Goal: Task Accomplishment & Management: Use online tool/utility

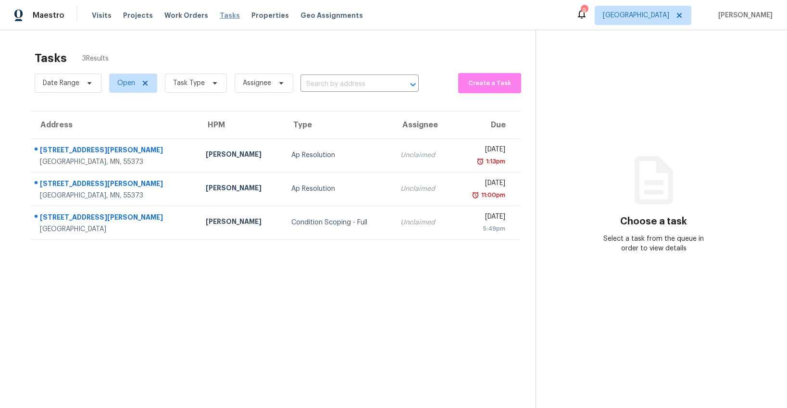
click at [220, 17] on span "Tasks" at bounding box center [230, 15] width 20 height 7
click at [254, 13] on span "Properties" at bounding box center [271, 16] width 38 height 10
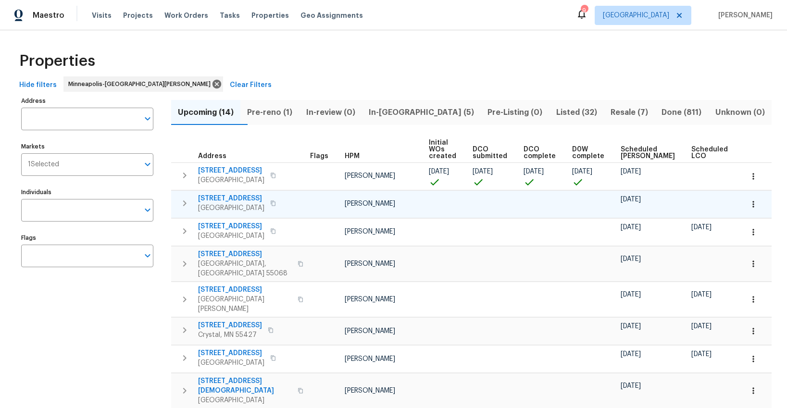
scroll to position [0, 5]
click at [287, 112] on span "Pre-reno (1)" at bounding box center [269, 112] width 47 height 13
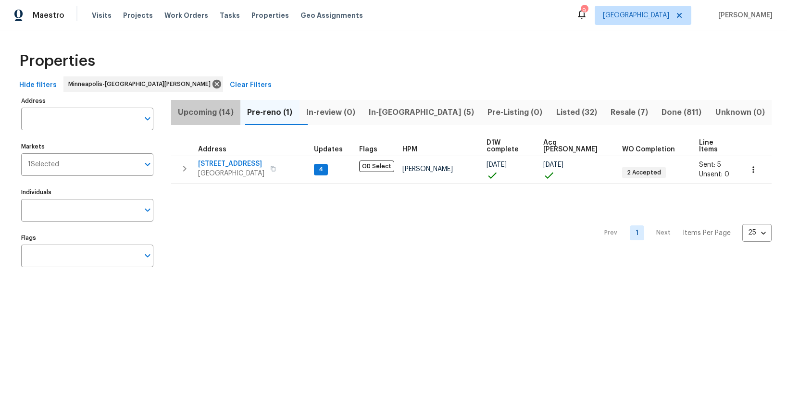
click at [211, 113] on span "Upcoming (14)" at bounding box center [206, 112] width 58 height 13
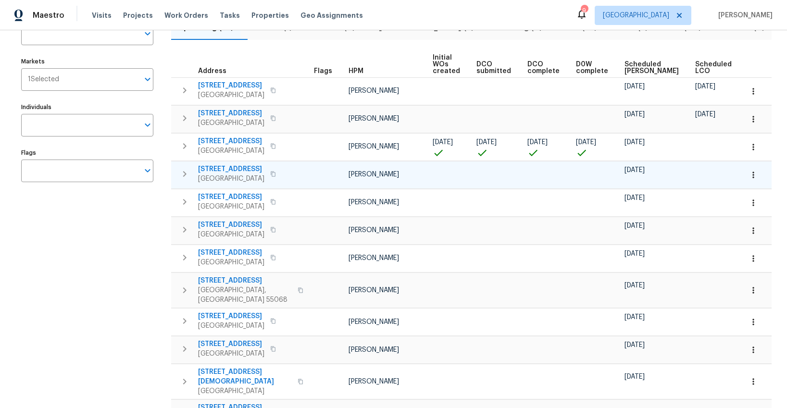
scroll to position [80, 0]
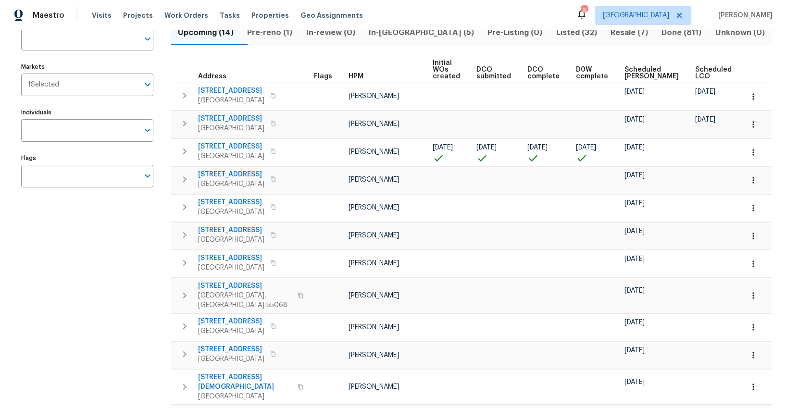
click at [748, 74] on span "Ready Date" at bounding box center [758, 72] width 21 height 13
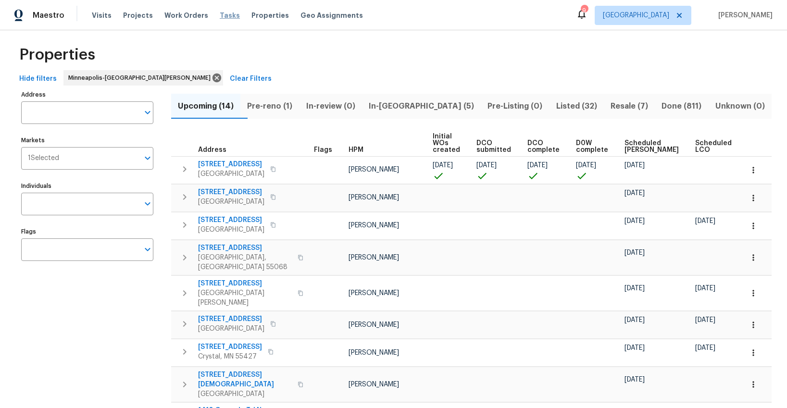
click at [223, 17] on span "Tasks" at bounding box center [230, 15] width 20 height 7
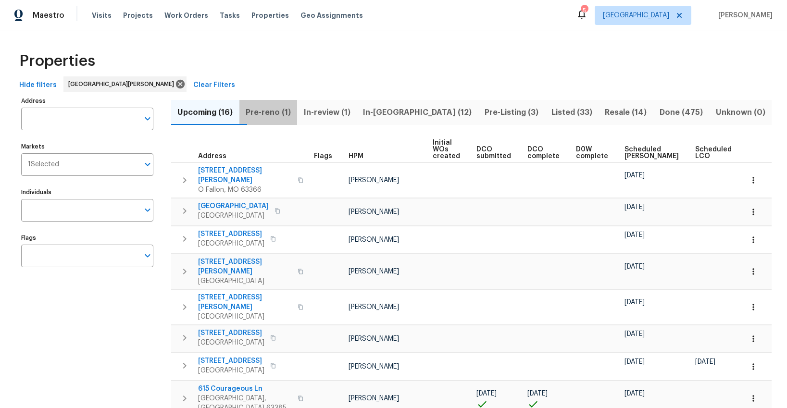
click at [286, 113] on span "Pre-reno (1)" at bounding box center [268, 112] width 47 height 13
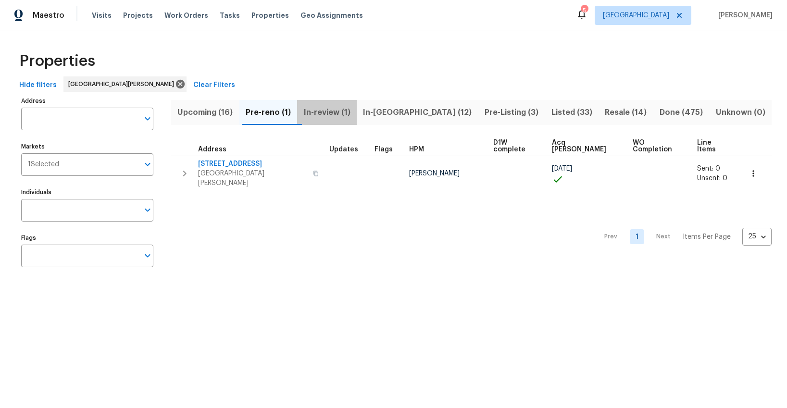
click at [339, 114] on span "In-review (1)" at bounding box center [327, 112] width 48 height 13
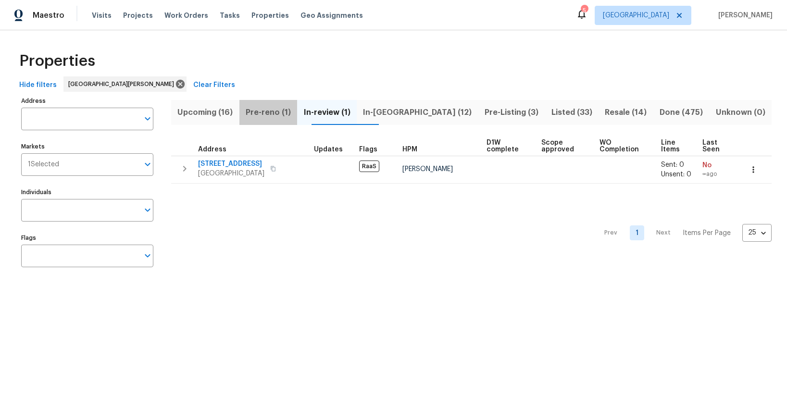
click at [277, 110] on span "Pre-reno (1)" at bounding box center [268, 112] width 47 height 13
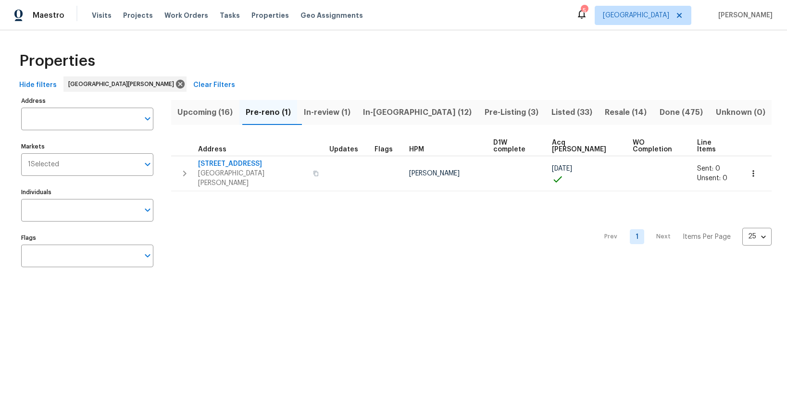
click at [212, 113] on span "Upcoming (16)" at bounding box center [205, 112] width 57 height 13
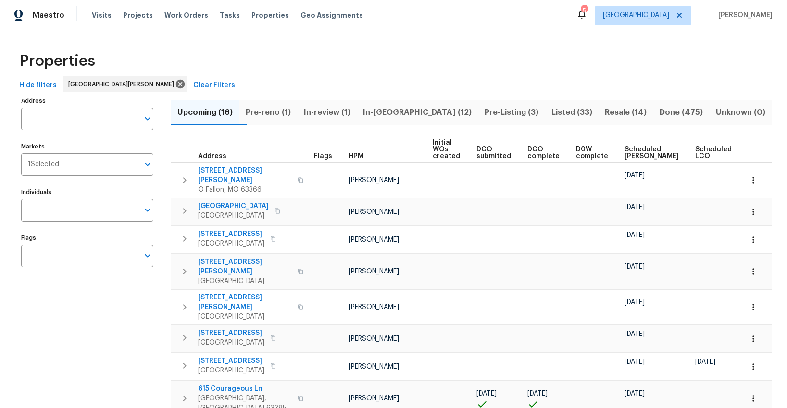
click at [748, 157] on span "Ready Date" at bounding box center [758, 152] width 21 height 13
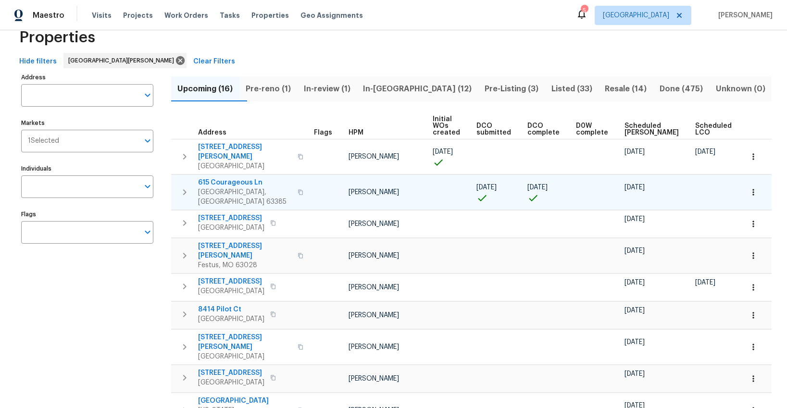
scroll to position [21, 0]
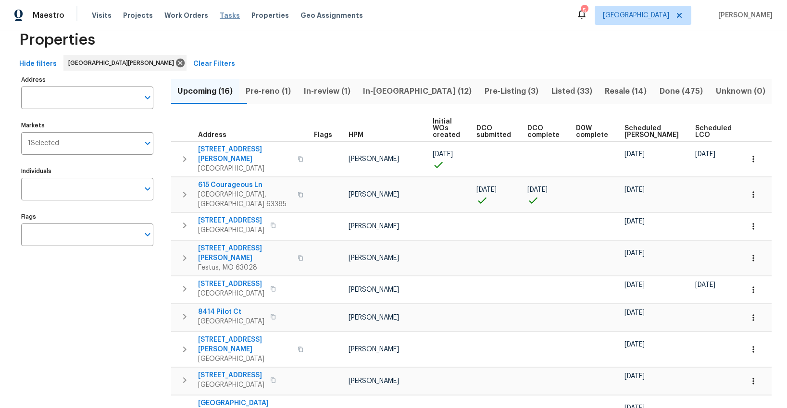
click at [220, 17] on span "Tasks" at bounding box center [230, 15] width 20 height 7
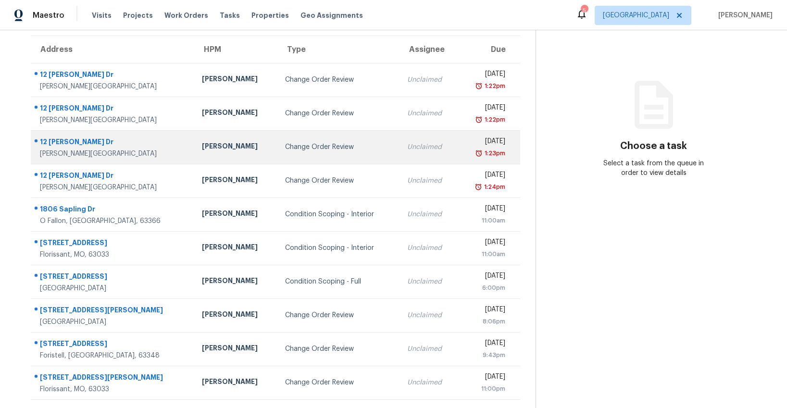
scroll to position [70, 0]
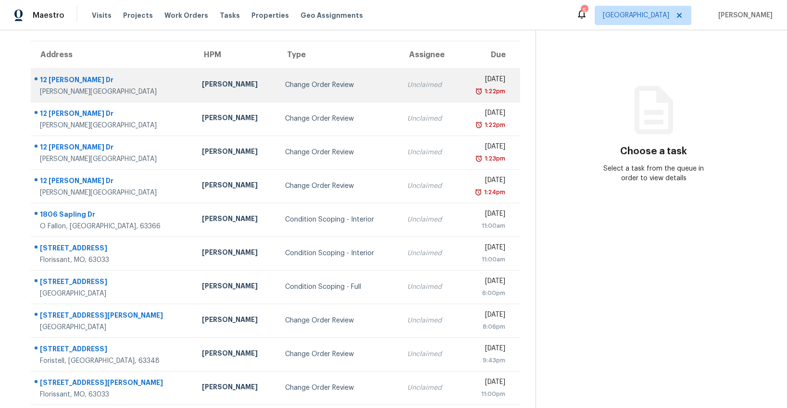
click at [278, 90] on td "Change Order Review" at bounding box center [339, 85] width 122 height 34
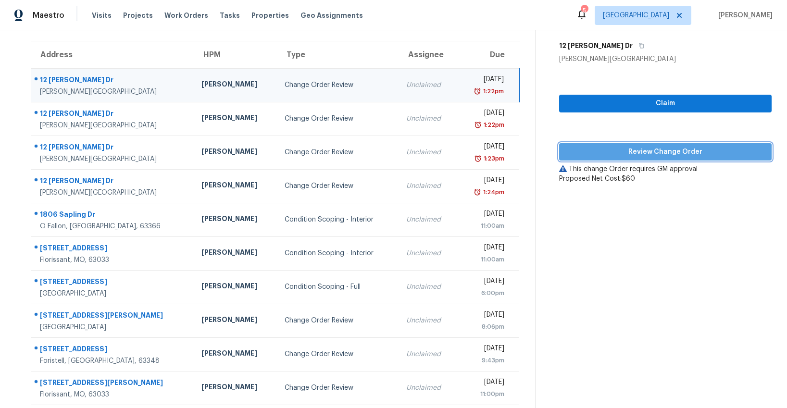
click at [652, 152] on span "Review Change Order" at bounding box center [665, 152] width 197 height 12
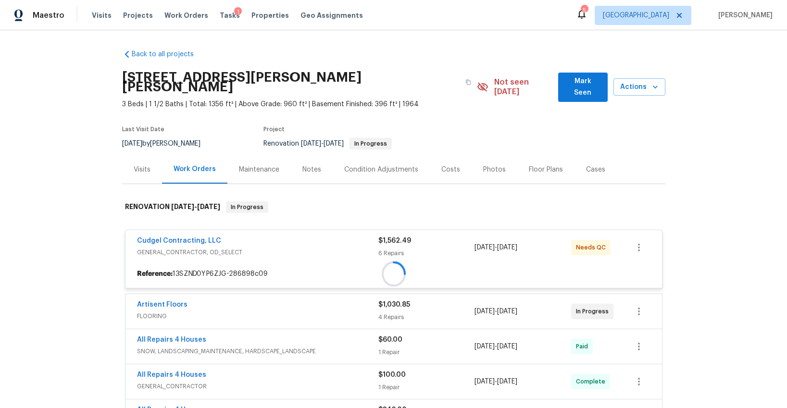
scroll to position [266, 0]
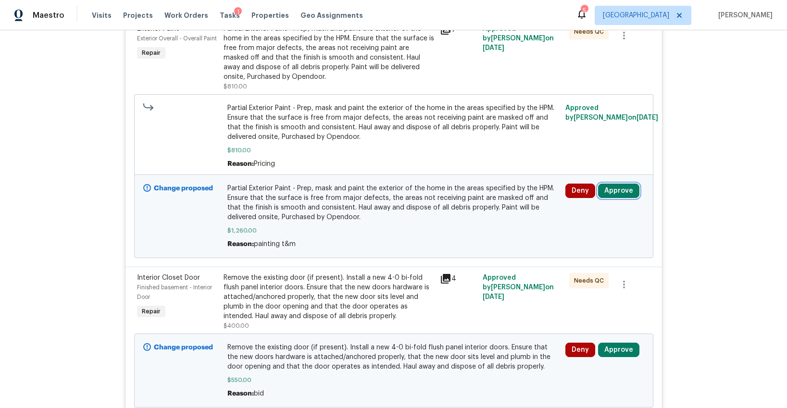
click at [616, 184] on button "Approve" at bounding box center [618, 191] width 41 height 14
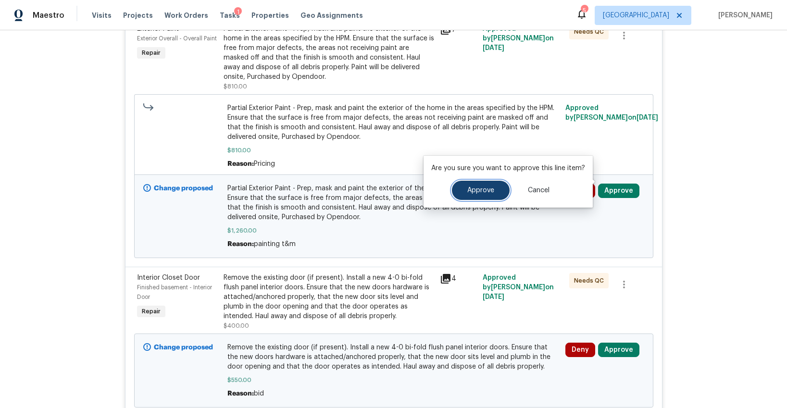
click at [484, 188] on span "Approve" at bounding box center [481, 190] width 27 height 7
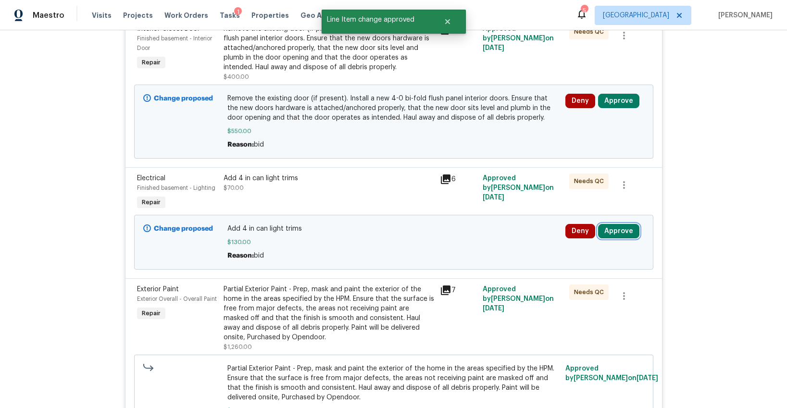
click at [616, 224] on button "Approve" at bounding box center [618, 231] width 41 height 14
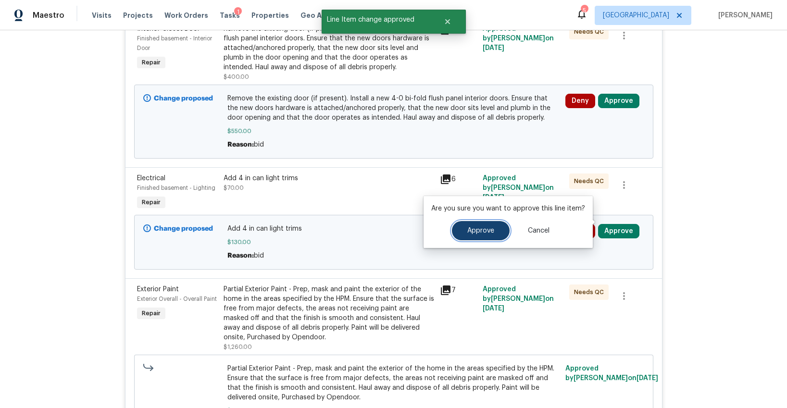
click at [481, 228] on span "Approve" at bounding box center [481, 231] width 27 height 7
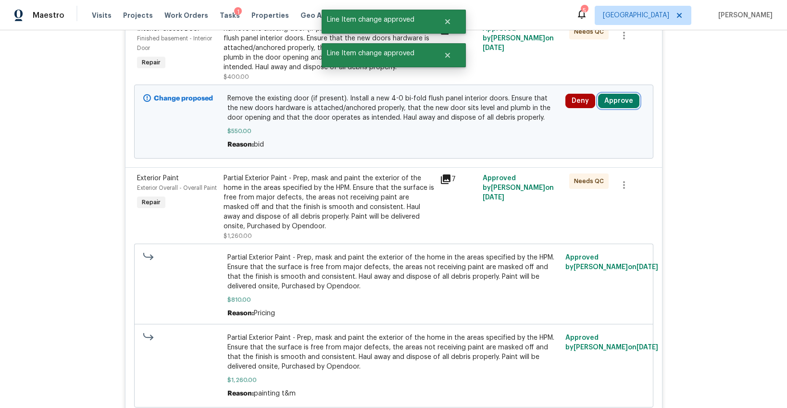
click at [606, 94] on button "Approve" at bounding box center [618, 101] width 41 height 14
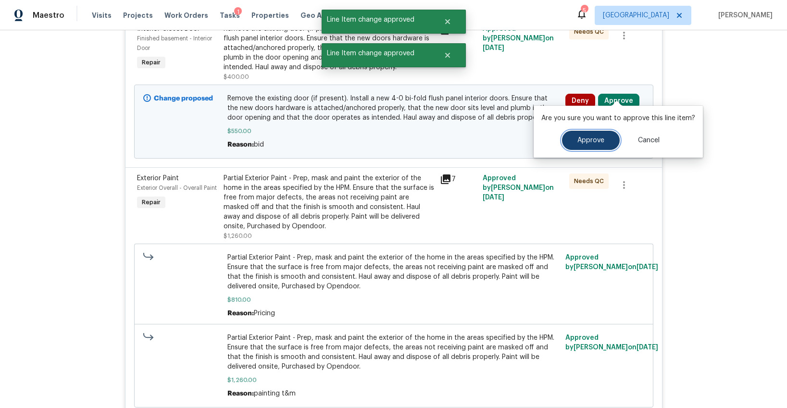
click at [579, 138] on span "Approve" at bounding box center [591, 140] width 27 height 7
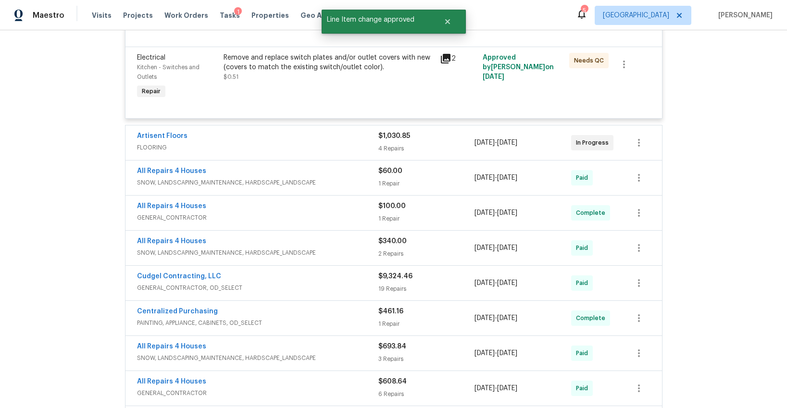
scroll to position [890, 0]
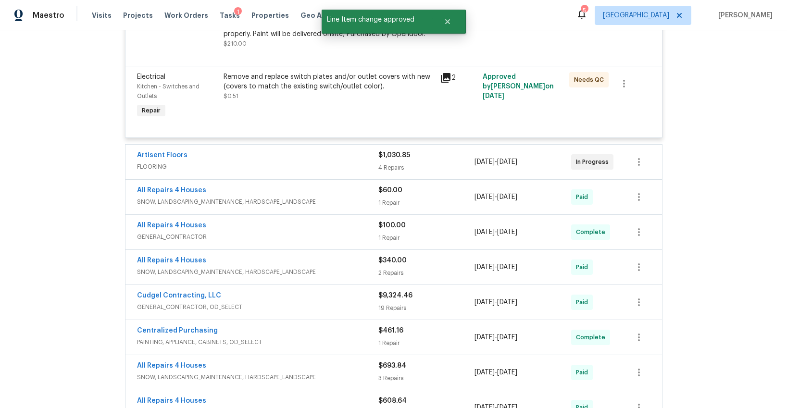
click at [439, 151] on div "$1,030.85" at bounding box center [427, 156] width 97 height 10
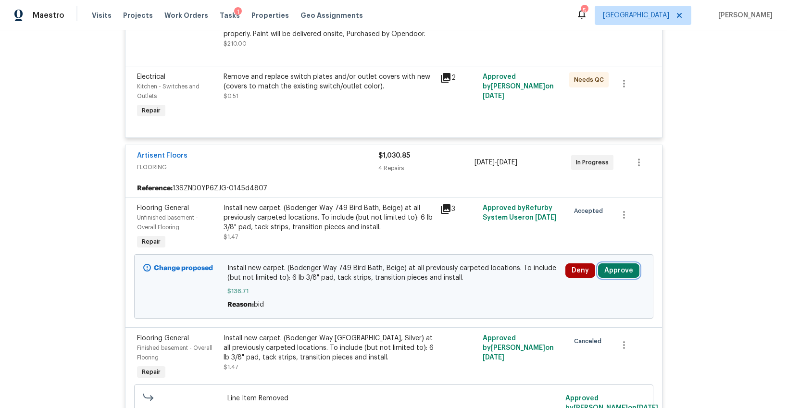
click at [617, 264] on button "Approve" at bounding box center [618, 271] width 41 height 14
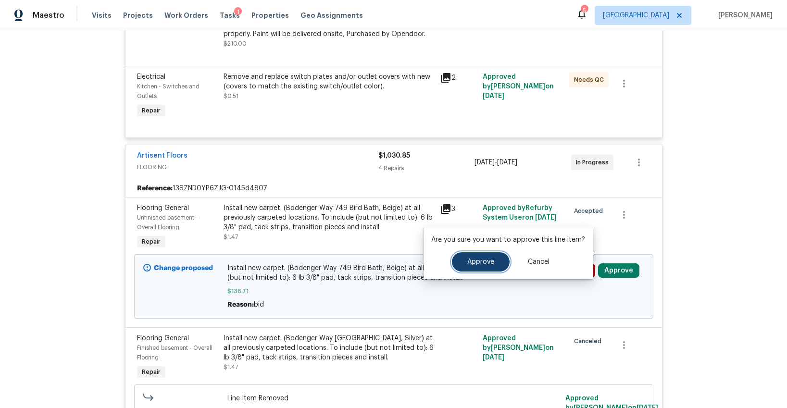
click at [475, 263] on span "Approve" at bounding box center [481, 262] width 27 height 7
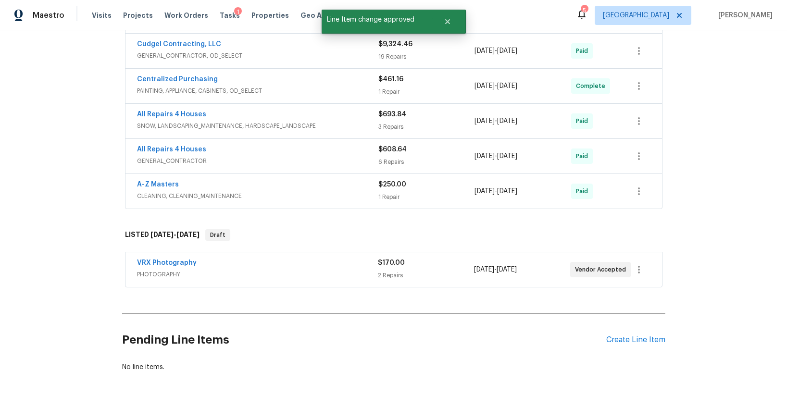
scroll to position [1615, 0]
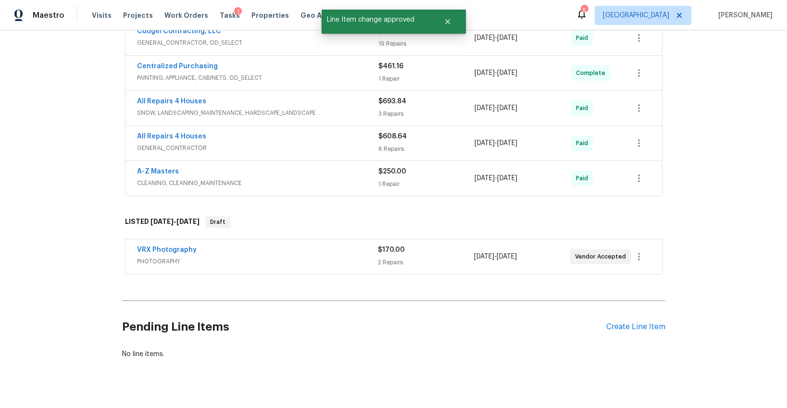
click at [305, 257] on span "PHOTOGRAPHY" at bounding box center [257, 262] width 241 height 10
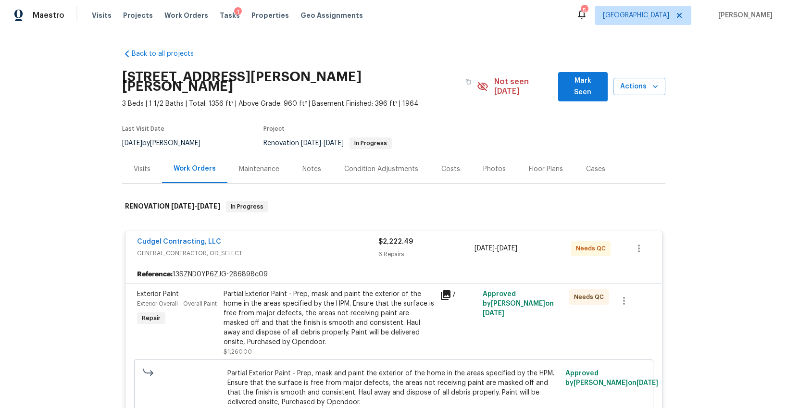
scroll to position [0, 0]
click at [574, 80] on span "Mark Seen" at bounding box center [583, 88] width 34 height 24
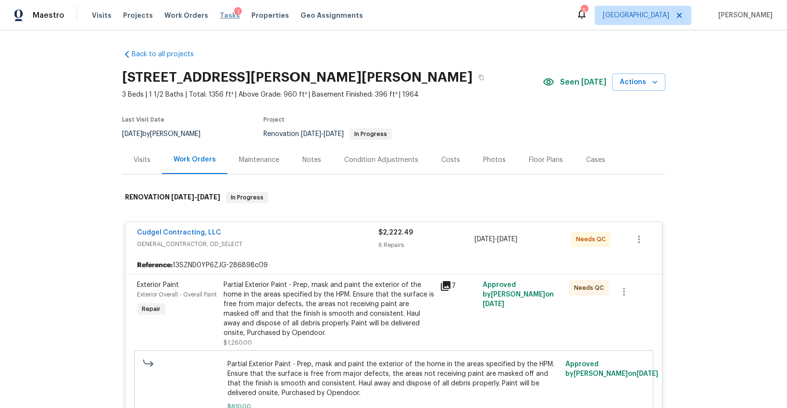
click at [220, 14] on span "Tasks" at bounding box center [230, 15] width 20 height 7
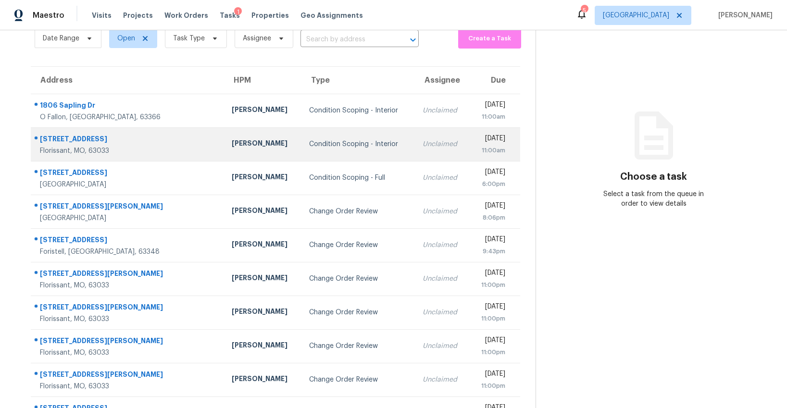
scroll to position [93, 0]
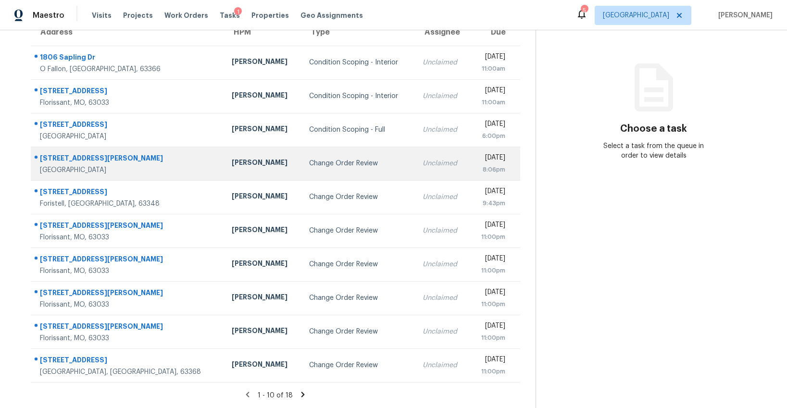
click at [309, 166] on div "Change Order Review" at bounding box center [358, 164] width 98 height 10
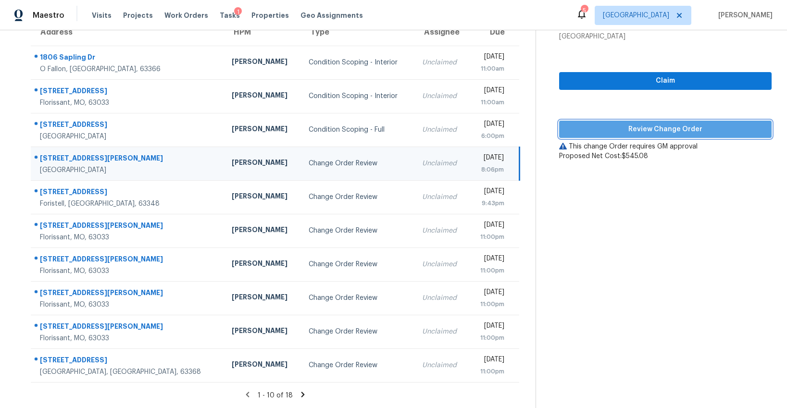
click at [655, 131] on span "Review Change Order" at bounding box center [665, 130] width 197 height 12
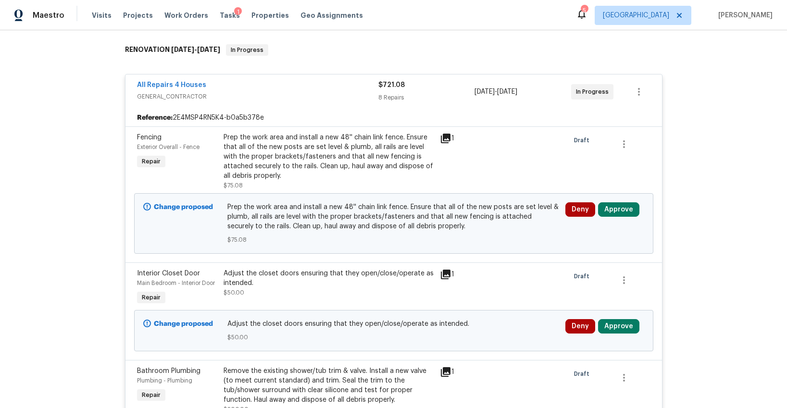
scroll to position [151, 0]
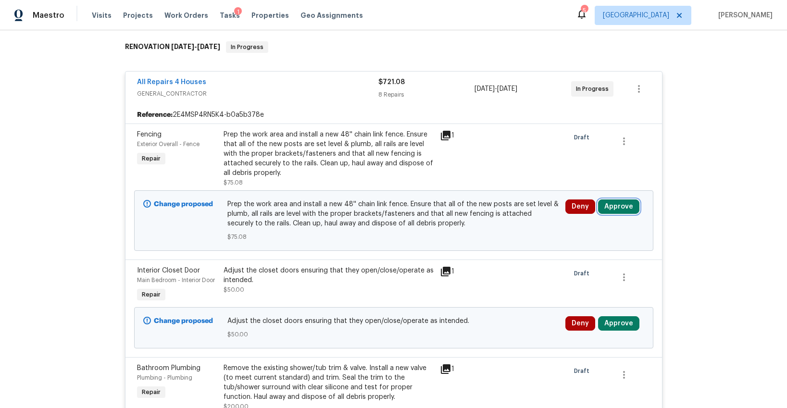
click at [615, 202] on button "Approve" at bounding box center [618, 207] width 41 height 14
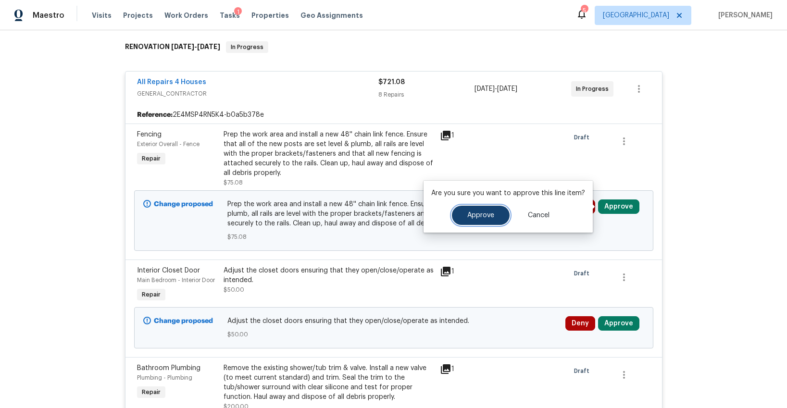
click at [497, 215] on button "Approve" at bounding box center [481, 215] width 58 height 19
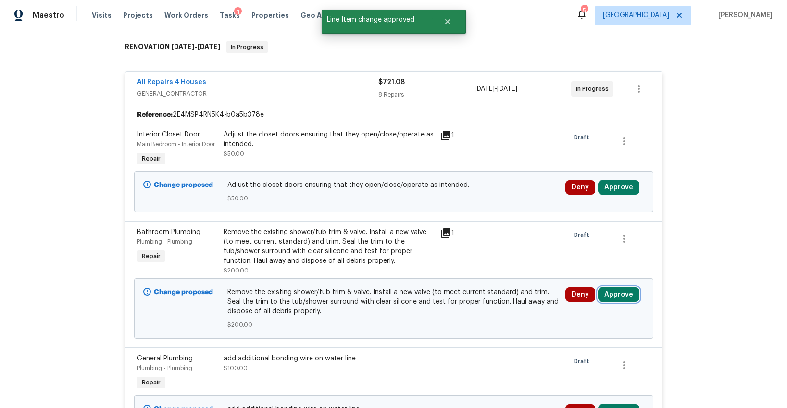
click at [617, 291] on button "Approve" at bounding box center [618, 295] width 41 height 14
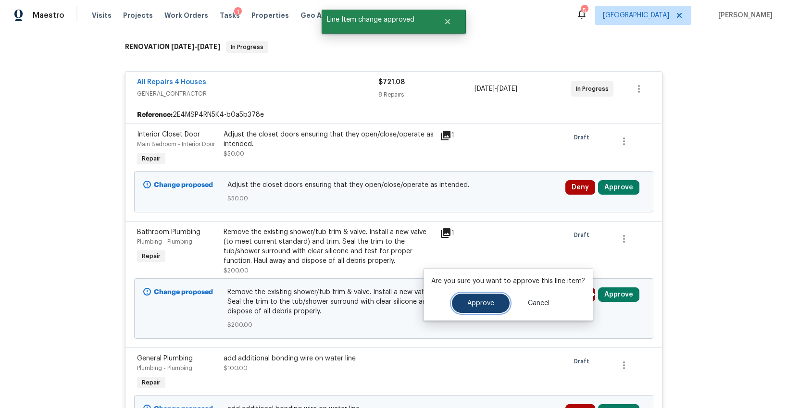
click at [497, 304] on button "Approve" at bounding box center [481, 303] width 58 height 19
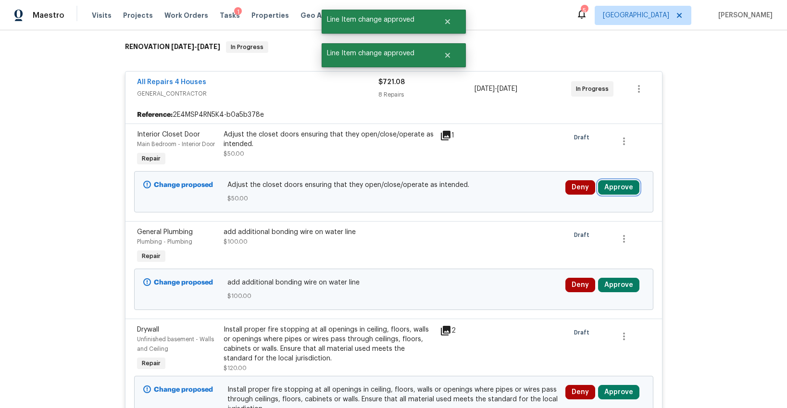
click at [621, 184] on button "Approve" at bounding box center [618, 187] width 41 height 14
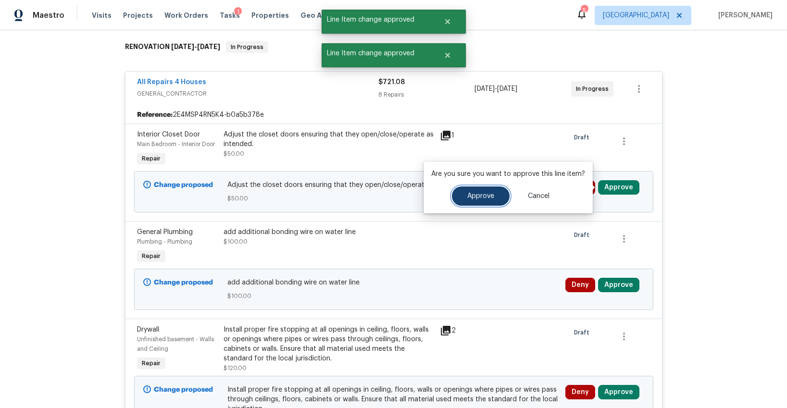
click at [468, 199] on span "Approve" at bounding box center [481, 196] width 27 height 7
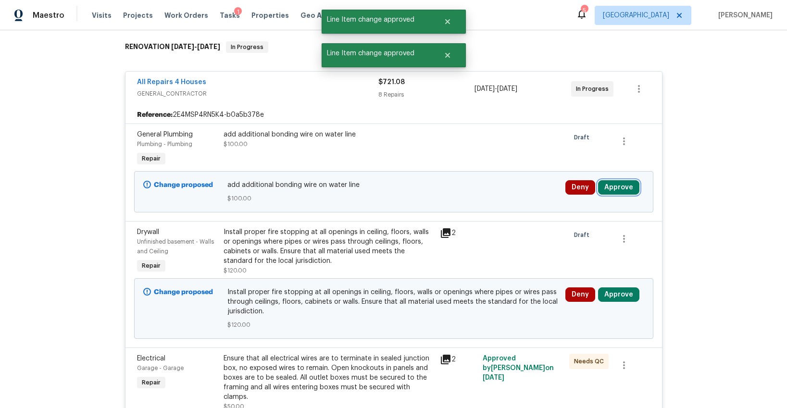
click at [615, 187] on button "Approve" at bounding box center [618, 187] width 41 height 14
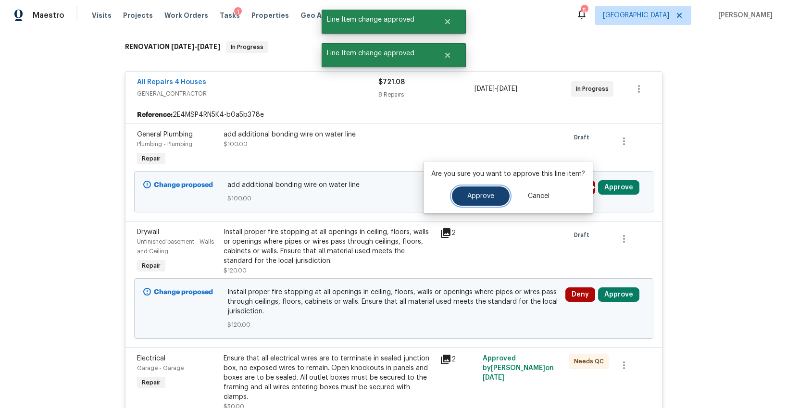
click at [470, 197] on span "Approve" at bounding box center [481, 196] width 27 height 7
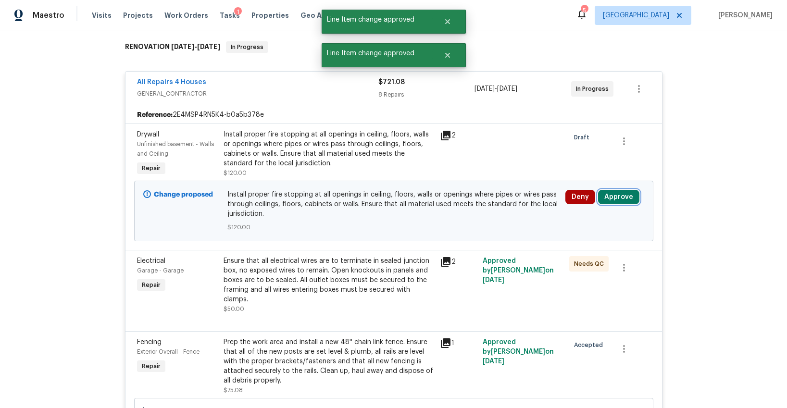
click at [617, 202] on button "Approve" at bounding box center [618, 197] width 41 height 14
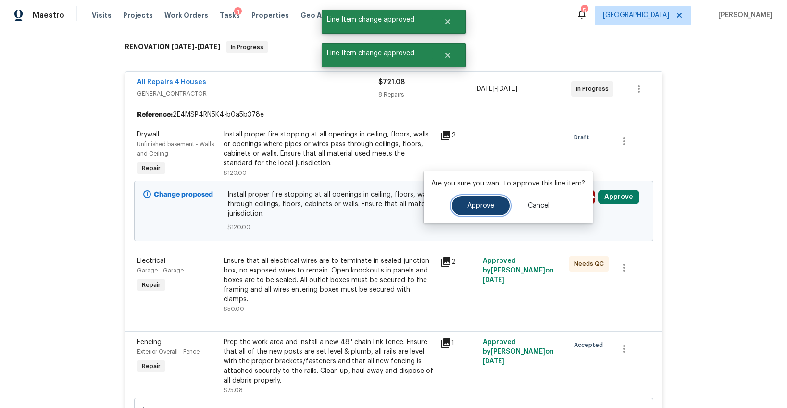
click at [460, 208] on button "Approve" at bounding box center [481, 205] width 58 height 19
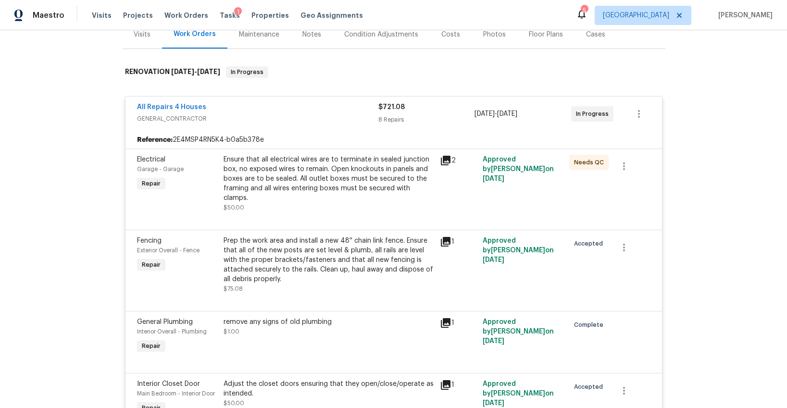
scroll to position [0, 0]
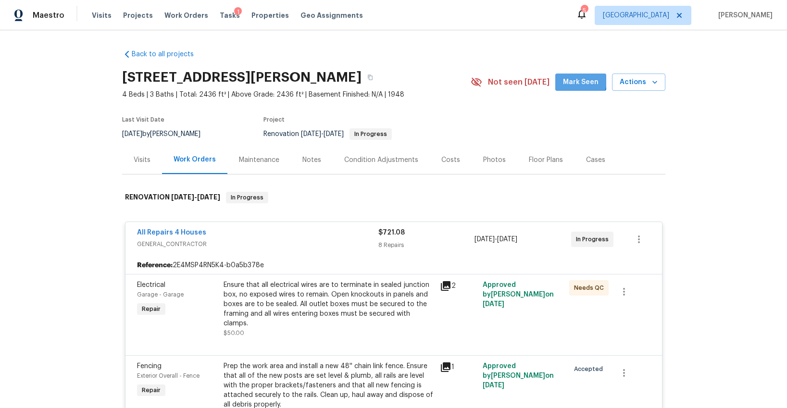
click at [573, 78] on span "Mark Seen" at bounding box center [581, 82] width 36 height 12
click at [314, 159] on div "Notes" at bounding box center [312, 160] width 19 height 10
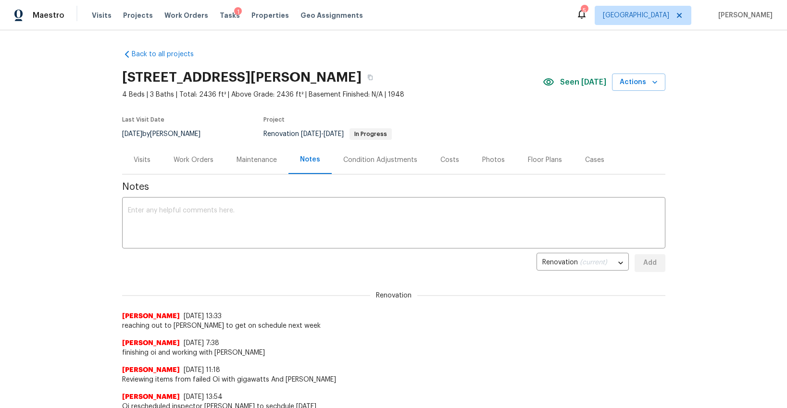
click at [142, 157] on div "Visits" at bounding box center [142, 160] width 17 height 10
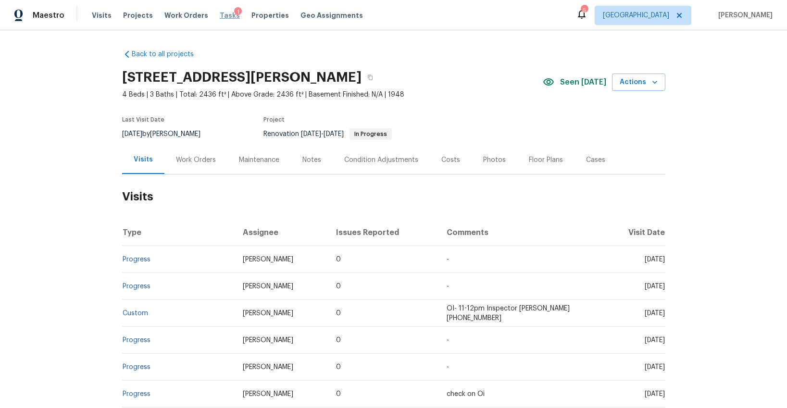
click at [220, 15] on span "Tasks" at bounding box center [230, 15] width 20 height 7
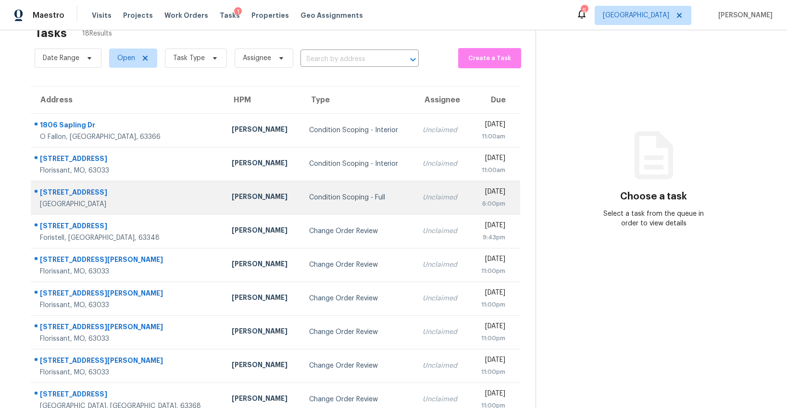
scroll to position [28, 0]
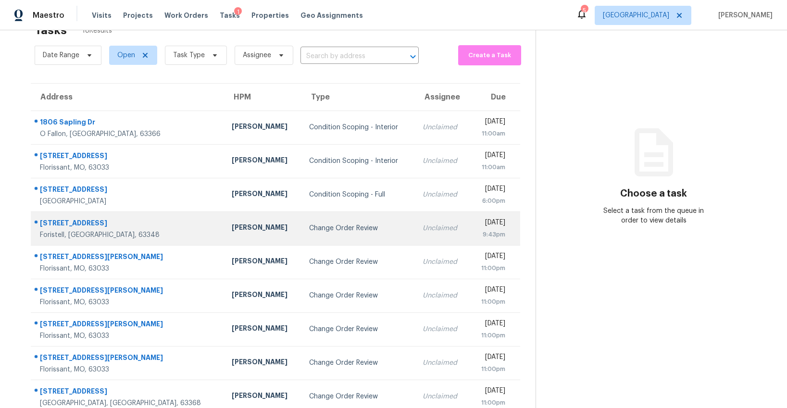
click at [309, 224] on div "Change Order Review" at bounding box center [358, 229] width 98 height 10
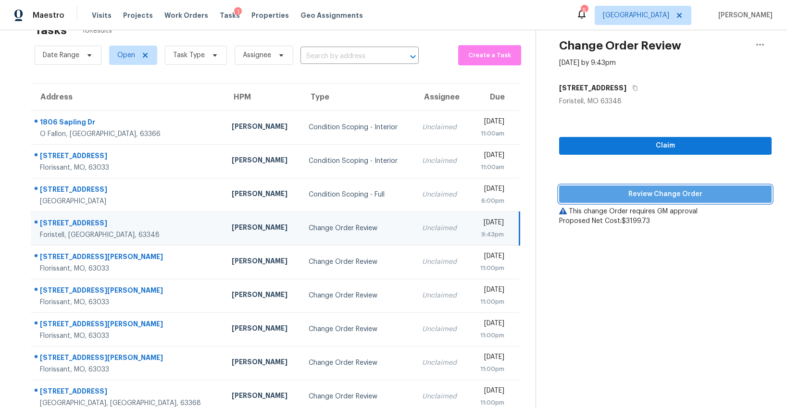
click at [624, 190] on span "Review Change Order" at bounding box center [665, 195] width 197 height 12
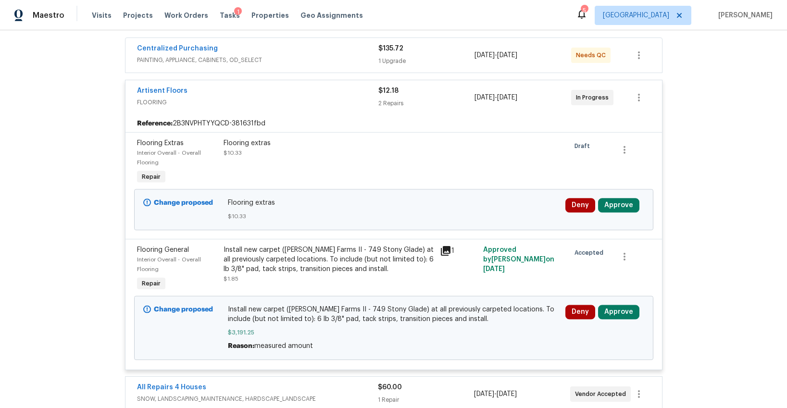
scroll to position [214, 0]
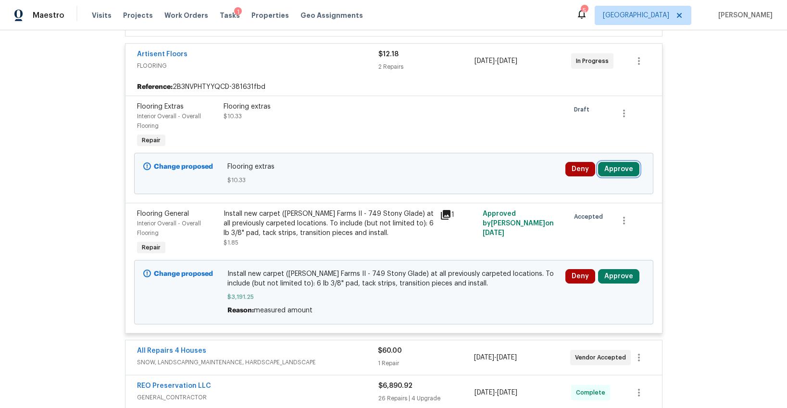
click at [606, 173] on button "Approve" at bounding box center [618, 169] width 41 height 14
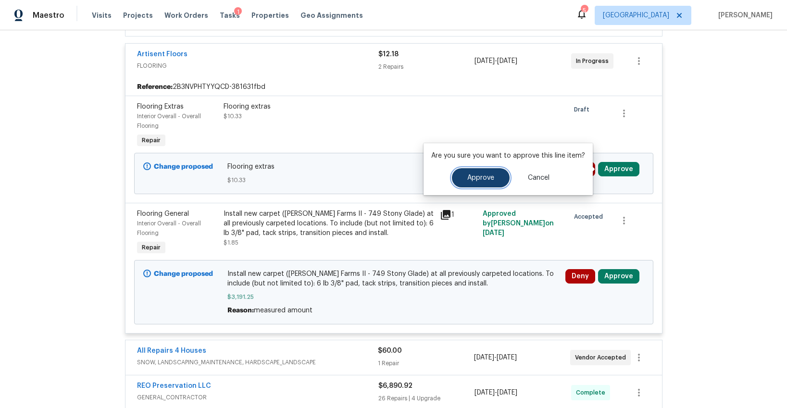
click at [491, 181] on span "Approve" at bounding box center [481, 178] width 27 height 7
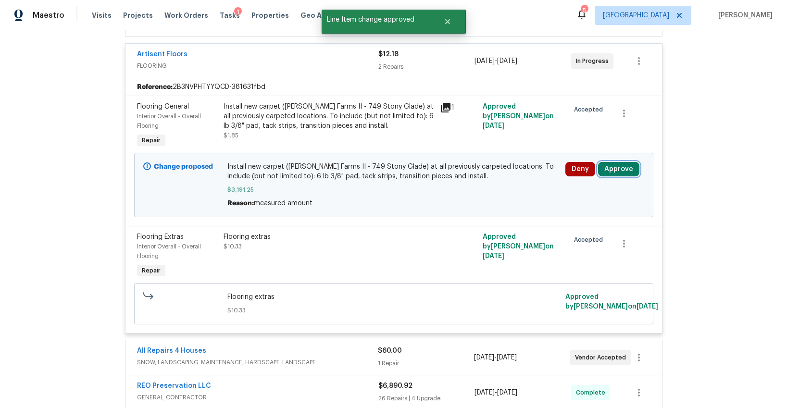
click at [614, 170] on button "Approve" at bounding box center [618, 169] width 41 height 14
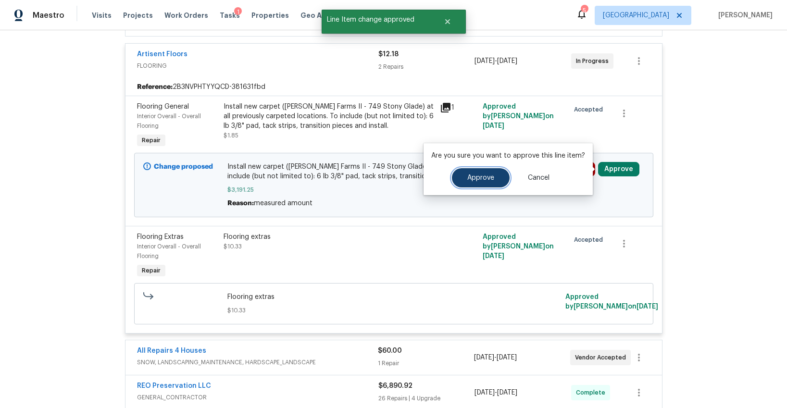
click at [492, 176] on span "Approve" at bounding box center [481, 178] width 27 height 7
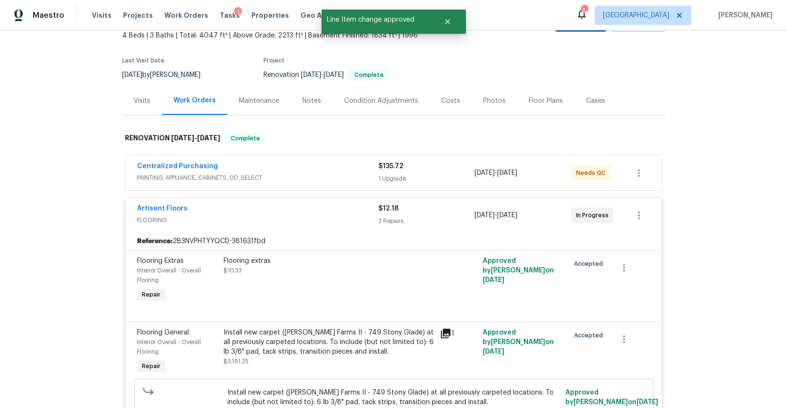
scroll to position [0, 0]
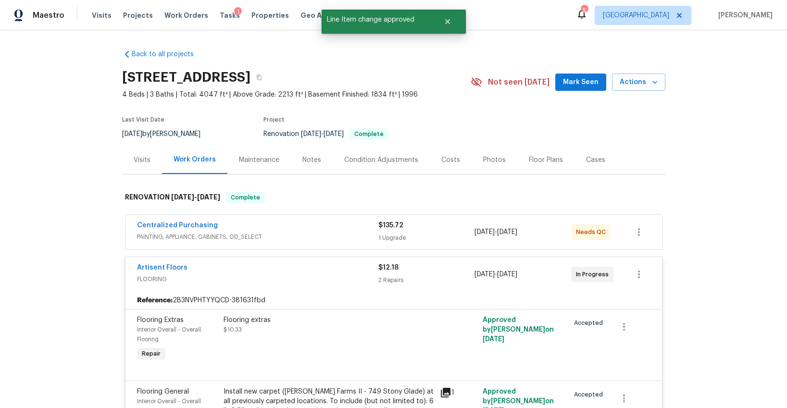
click at [309, 161] on div "Notes" at bounding box center [312, 160] width 19 height 10
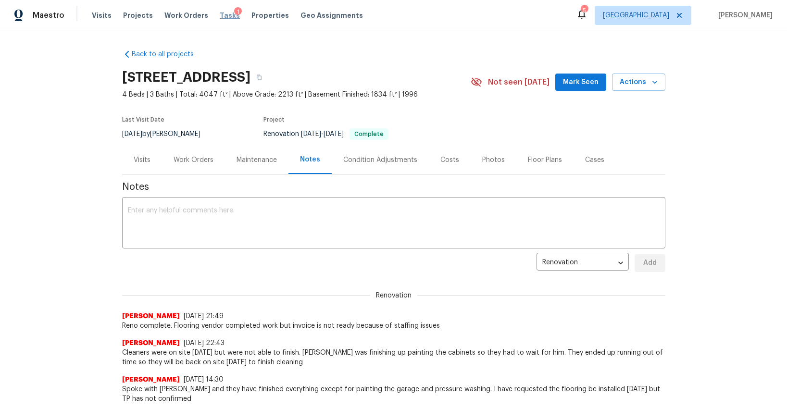
click at [220, 16] on span "Tasks" at bounding box center [230, 15] width 20 height 7
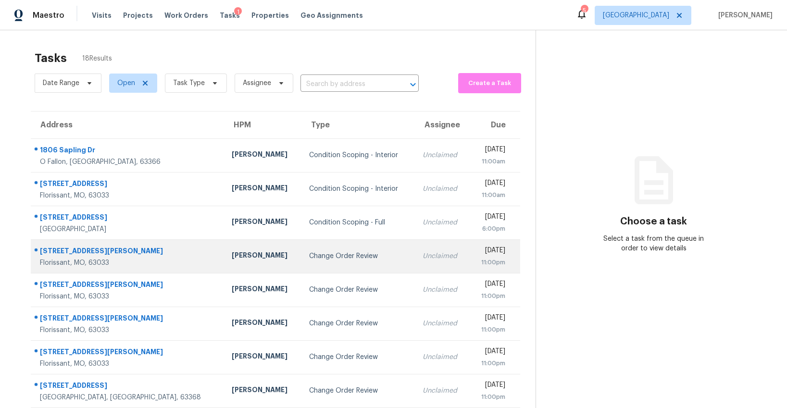
click at [309, 252] on div "Change Order Review" at bounding box center [358, 257] width 98 height 10
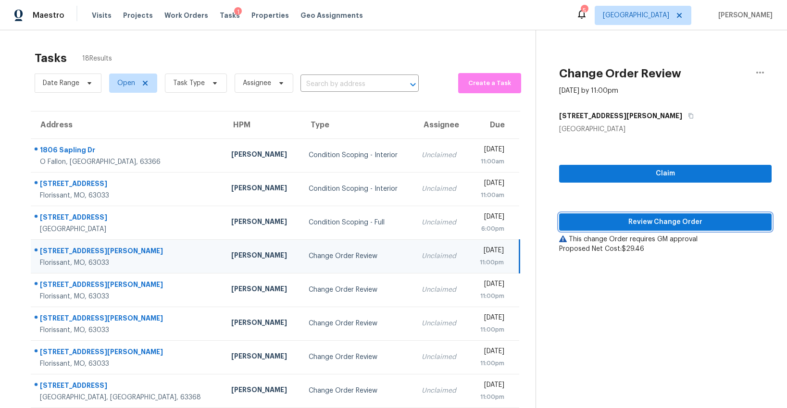
click at [611, 219] on span "Review Change Order" at bounding box center [665, 222] width 197 height 12
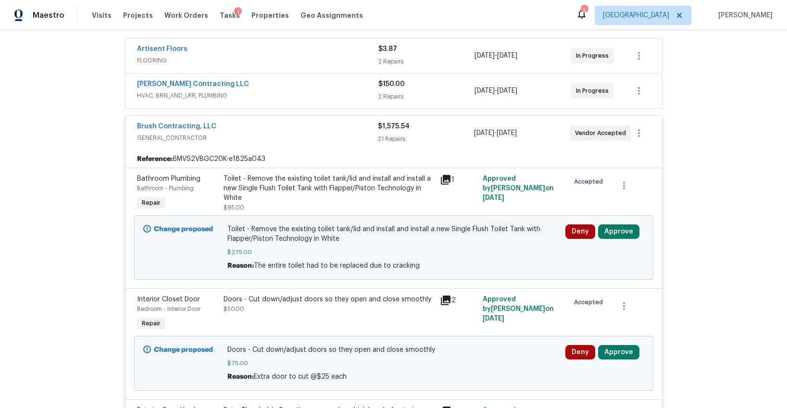
scroll to position [202, 0]
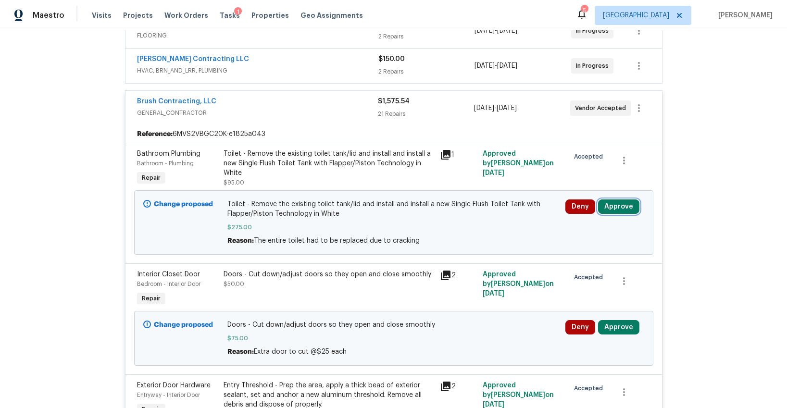
click at [613, 205] on button "Approve" at bounding box center [618, 207] width 41 height 14
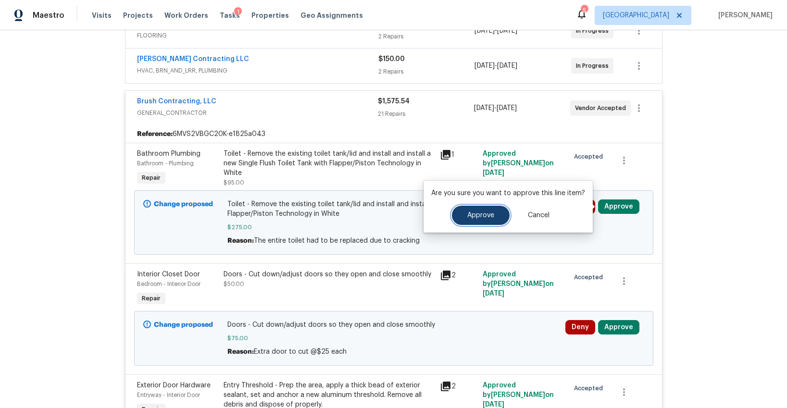
click at [478, 212] on span "Approve" at bounding box center [481, 215] width 27 height 7
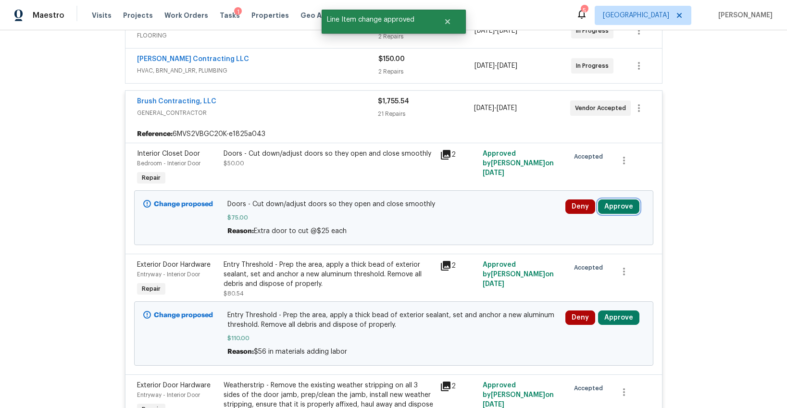
click at [620, 207] on button "Approve" at bounding box center [618, 207] width 41 height 14
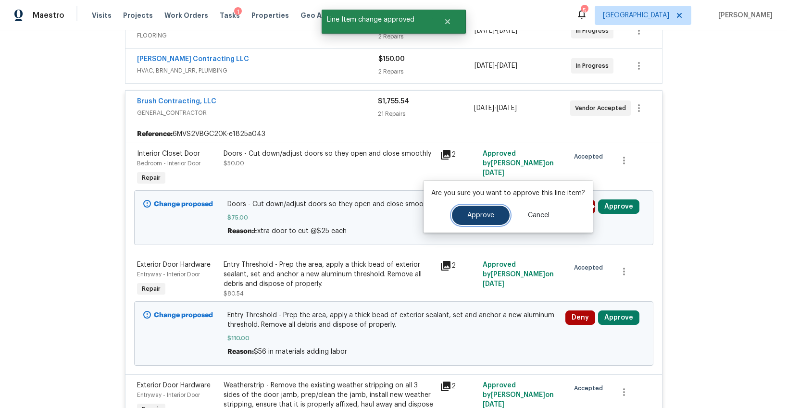
click at [488, 216] on span "Approve" at bounding box center [481, 215] width 27 height 7
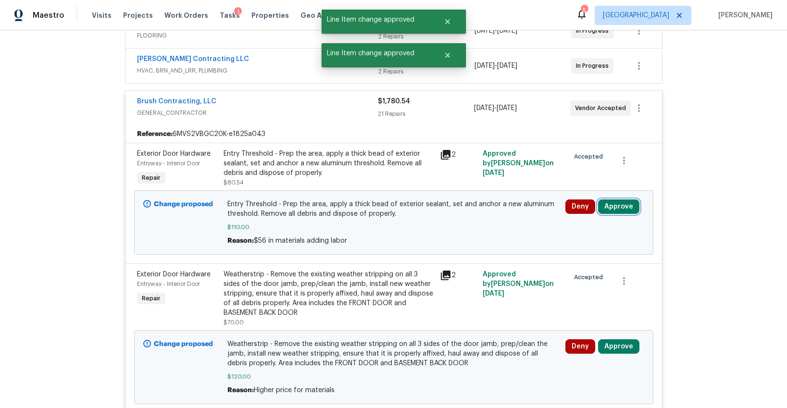
click at [616, 208] on button "Approve" at bounding box center [618, 207] width 41 height 14
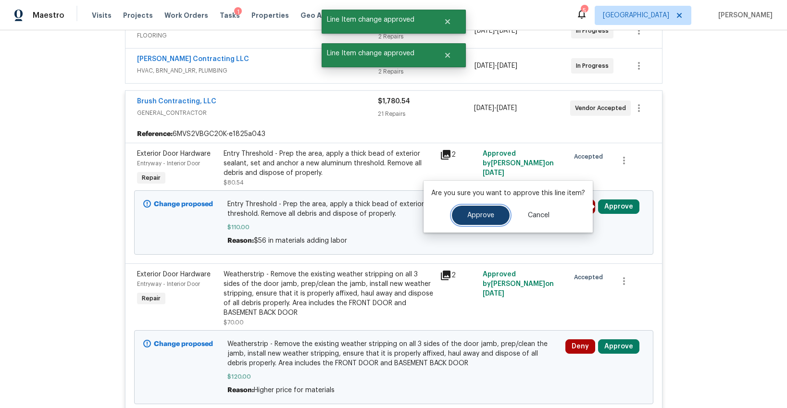
click at [497, 215] on button "Approve" at bounding box center [481, 215] width 58 height 19
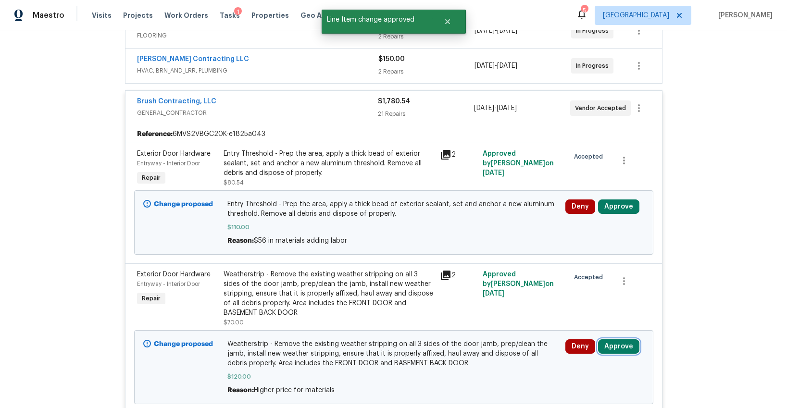
click at [615, 349] on button "Approve" at bounding box center [618, 347] width 41 height 14
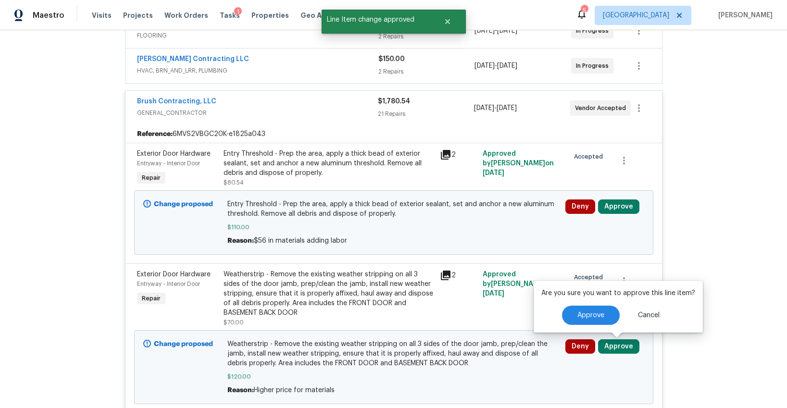
click at [582, 305] on div "Are you sure you want to approve this line item? Approve Cancel" at bounding box center [618, 307] width 169 height 52
click at [581, 309] on button "Approve" at bounding box center [591, 315] width 58 height 19
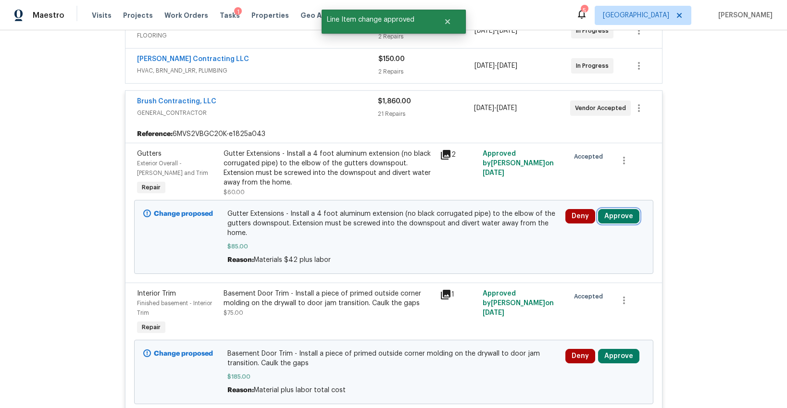
click at [617, 216] on button "Approve" at bounding box center [618, 216] width 41 height 14
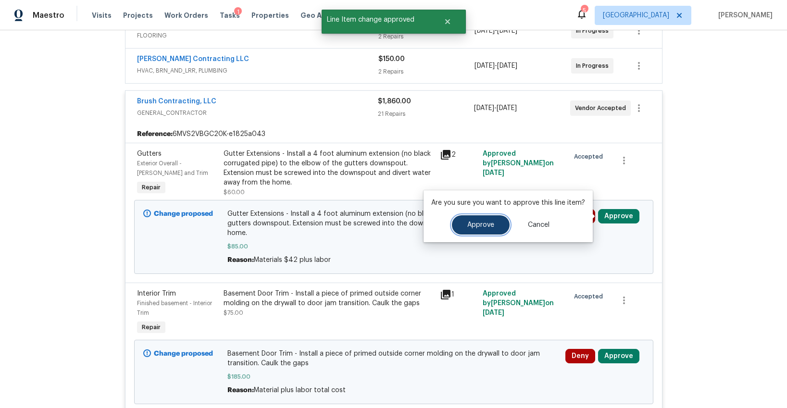
click at [479, 225] on span "Approve" at bounding box center [481, 225] width 27 height 7
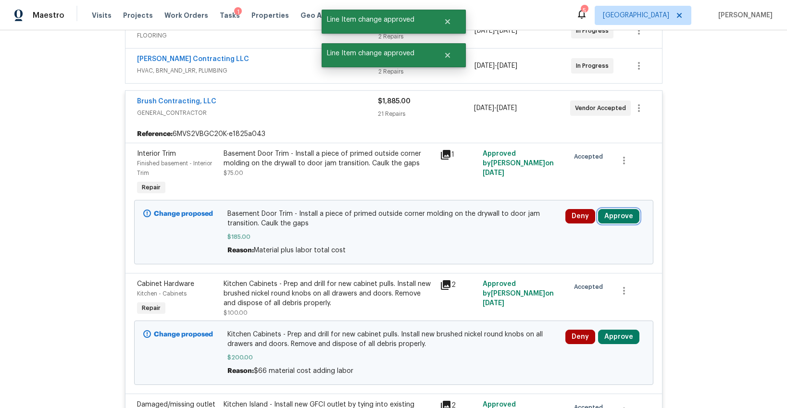
click at [608, 216] on button "Approve" at bounding box center [618, 216] width 41 height 14
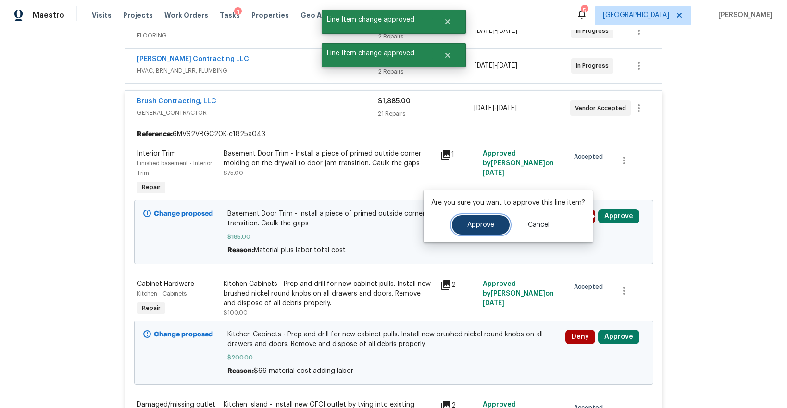
click at [460, 230] on button "Approve" at bounding box center [481, 224] width 58 height 19
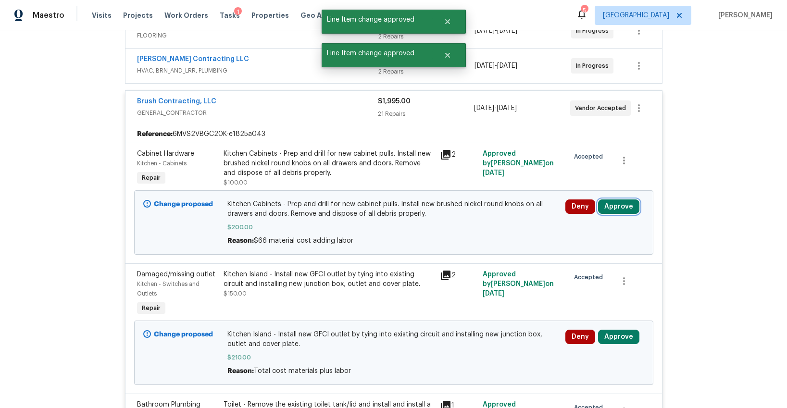
click at [619, 208] on button "Approve" at bounding box center [618, 207] width 41 height 14
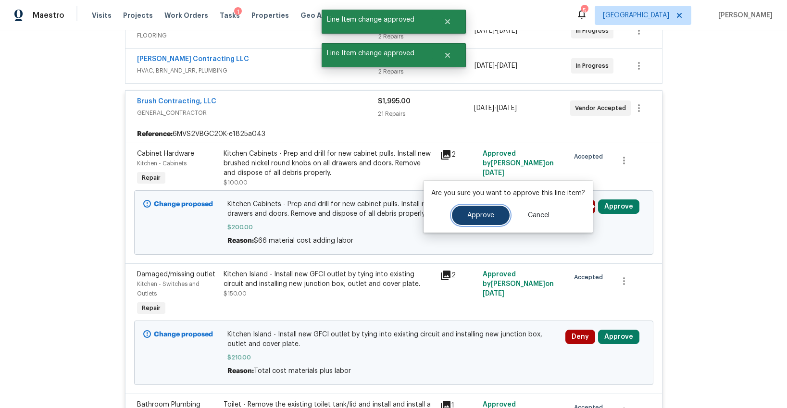
click at [484, 218] on span "Approve" at bounding box center [481, 215] width 27 height 7
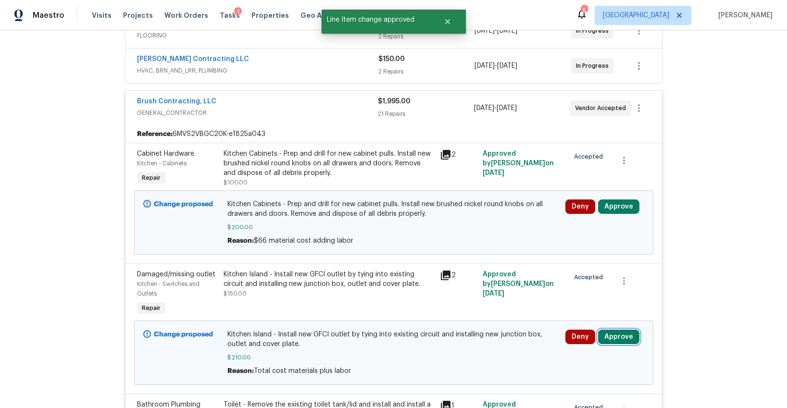
click at [607, 339] on button "Approve" at bounding box center [618, 337] width 41 height 14
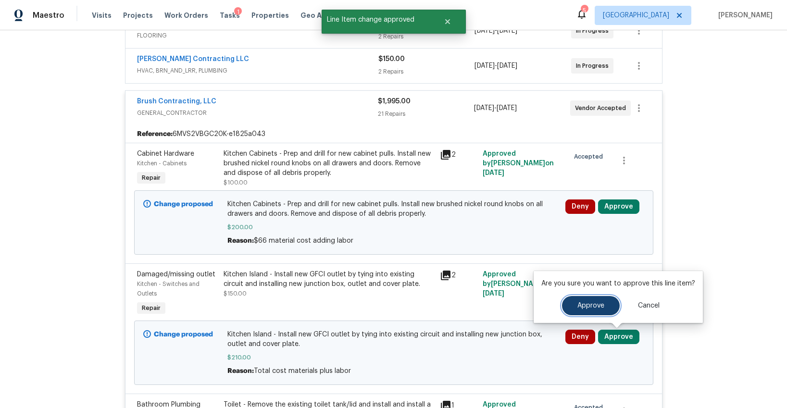
click at [579, 308] on span "Approve" at bounding box center [591, 306] width 27 height 7
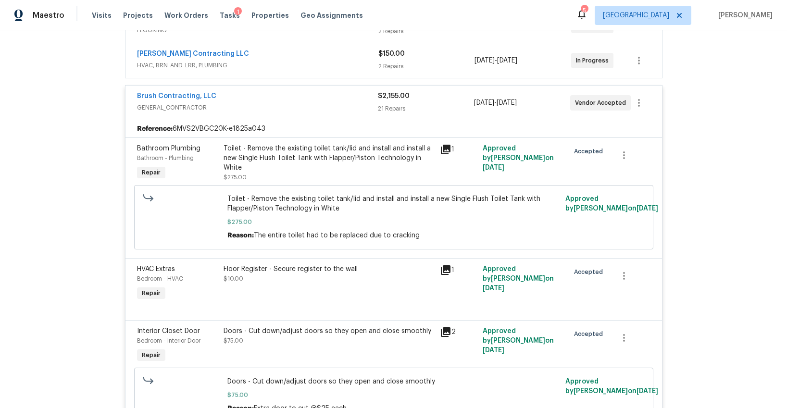
scroll to position [0, 0]
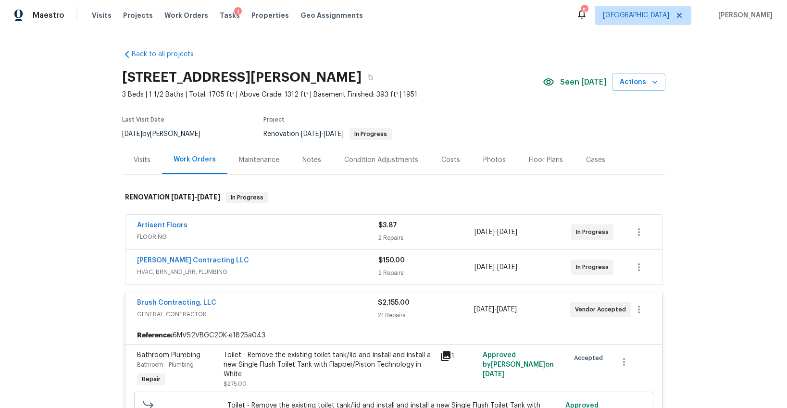
click at [423, 234] on div "2 Repairs" at bounding box center [427, 238] width 97 height 10
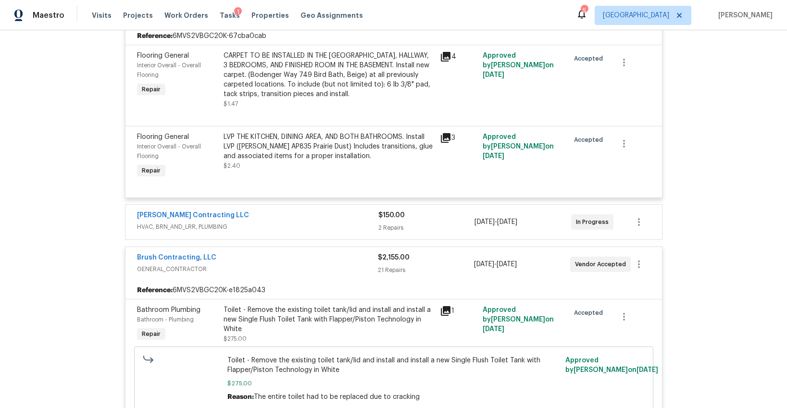
scroll to position [228, 0]
click at [307, 229] on span "HVAC, BRN_AND_LRR, PLUMBING" at bounding box center [257, 228] width 241 height 10
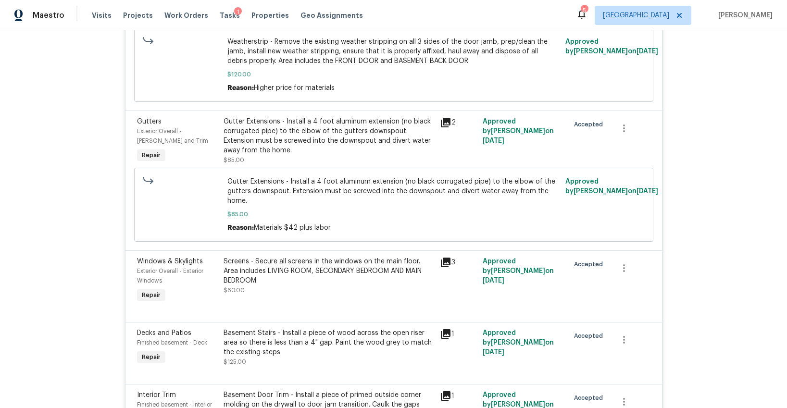
scroll to position [0, 0]
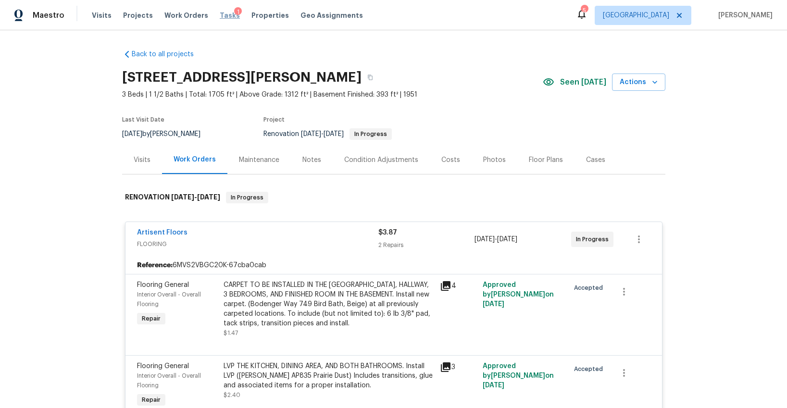
click at [220, 13] on span "Tasks" at bounding box center [230, 15] width 20 height 7
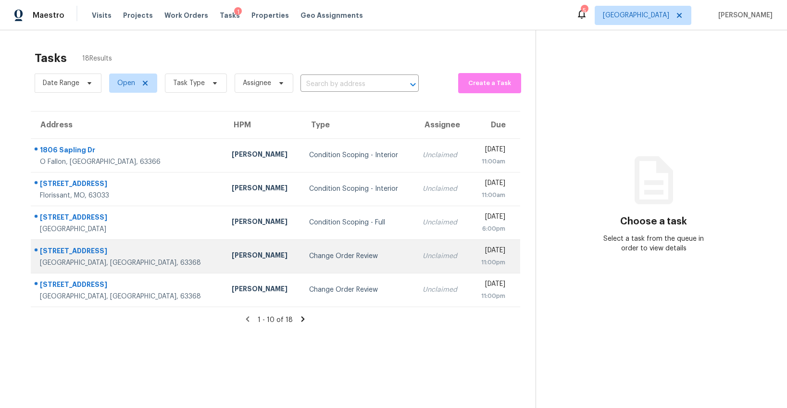
click at [309, 253] on div "Change Order Review" at bounding box center [358, 257] width 98 height 10
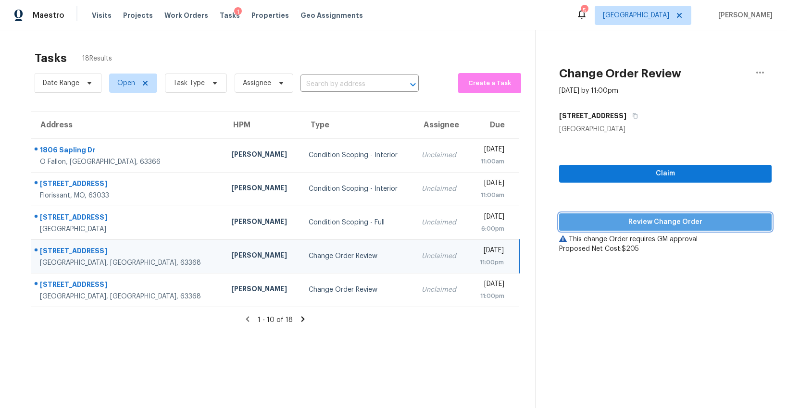
click at [671, 220] on span "Review Change Order" at bounding box center [665, 222] width 197 height 12
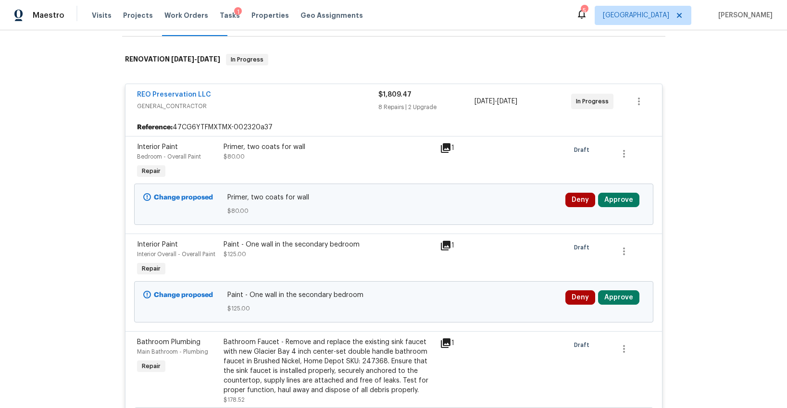
scroll to position [142, 0]
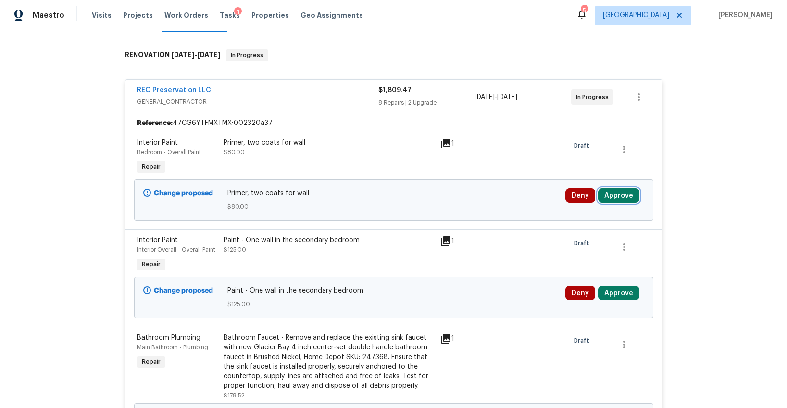
click at [611, 199] on button "Approve" at bounding box center [618, 196] width 41 height 14
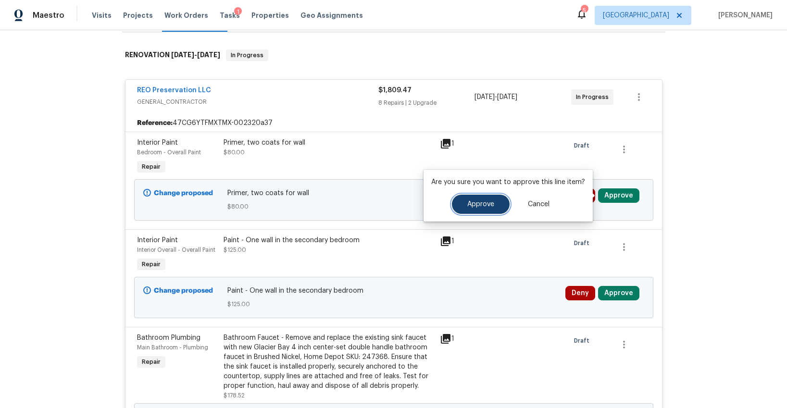
click at [501, 198] on button "Approve" at bounding box center [481, 204] width 58 height 19
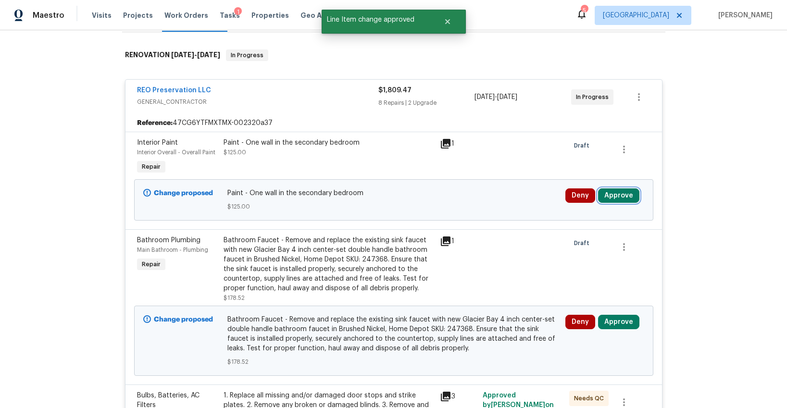
click at [617, 196] on button "Approve" at bounding box center [618, 196] width 41 height 14
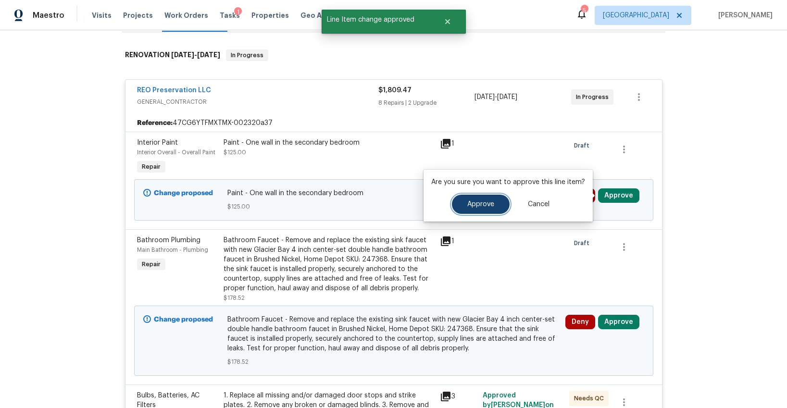
click at [489, 205] on span "Approve" at bounding box center [481, 204] width 27 height 7
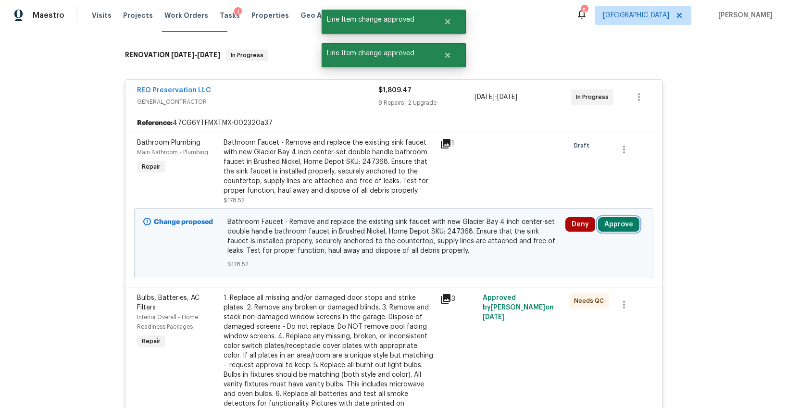
click at [609, 224] on button "Approve" at bounding box center [618, 224] width 41 height 14
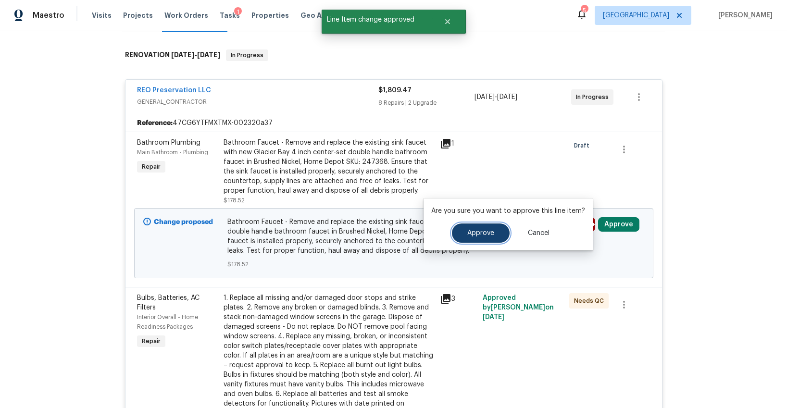
click at [487, 232] on span "Approve" at bounding box center [481, 233] width 27 height 7
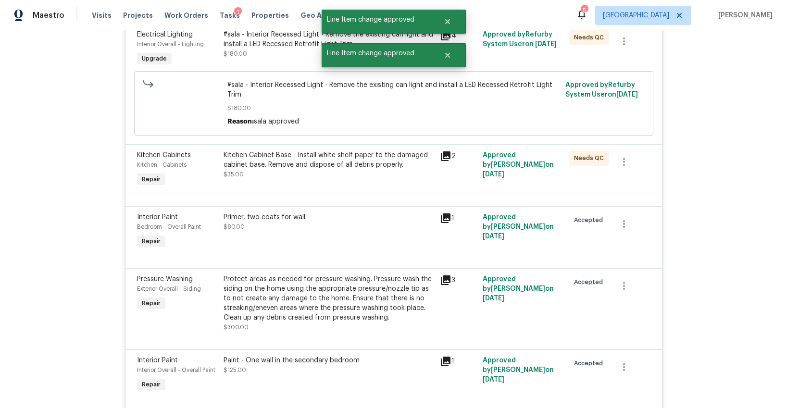
scroll to position [989, 0]
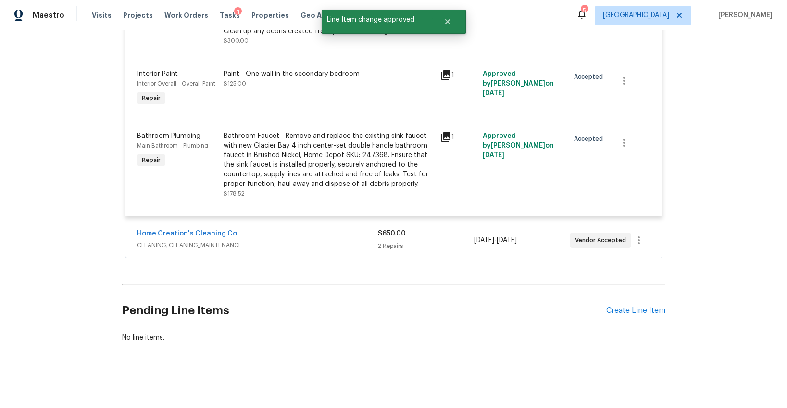
click at [310, 242] on span "CLEANING, CLEANING_MAINTENANCE" at bounding box center [257, 245] width 241 height 10
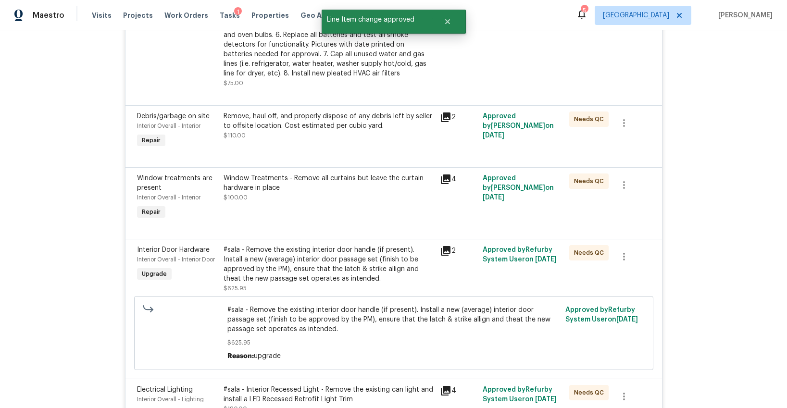
scroll to position [0, 0]
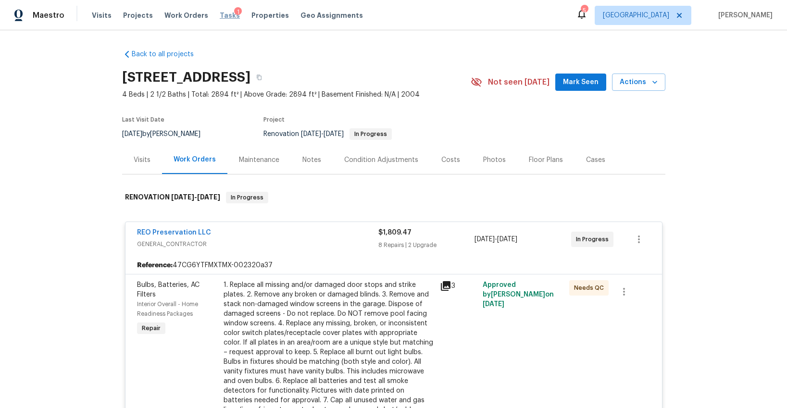
click at [220, 14] on span "Tasks" at bounding box center [230, 15] width 20 height 7
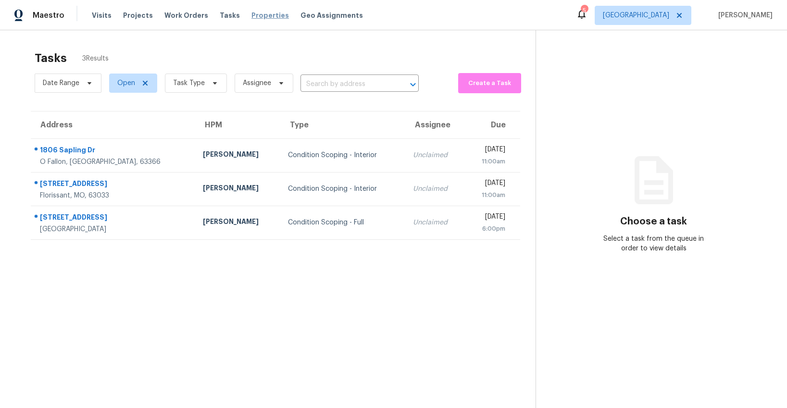
click at [252, 14] on span "Properties" at bounding box center [271, 16] width 38 height 10
